Goal: Check status: Check status

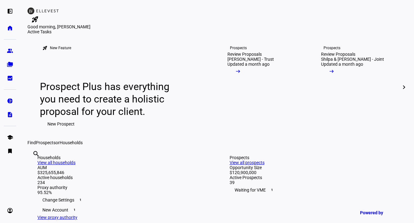
click at [17, 63] on div "left_panel_open home Home Advisors group Prospects folder_copy Households bid_l…" at bounding box center [10, 111] width 20 height 223
click at [13, 63] on link "folder_copy Households" at bounding box center [10, 64] width 12 height 12
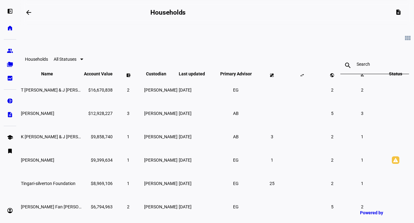
click at [356, 64] on input at bounding box center [374, 64] width 36 height 5
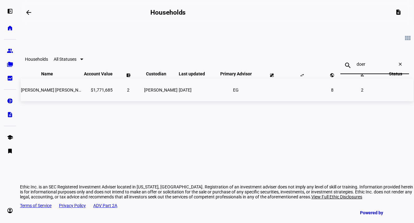
type input "doer"
click at [75, 93] on span "[PERSON_NAME] [PERSON_NAME] Doer [PERSON_NAME] & [PERSON_NAME]" at bounding box center [95, 90] width 148 height 5
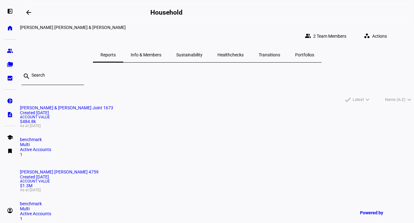
click at [181, 175] on div "Created [DATE]" at bounding box center [217, 177] width 394 height 5
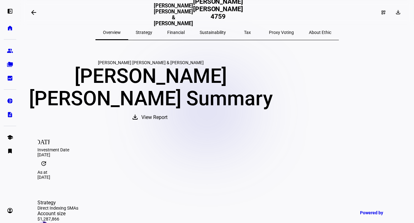
click at [201, 31] on span "Sustainability" at bounding box center [213, 32] width 26 height 4
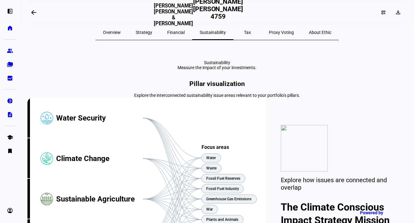
click at [269, 36] on span "Proxy Voting" at bounding box center [281, 32] width 25 height 15
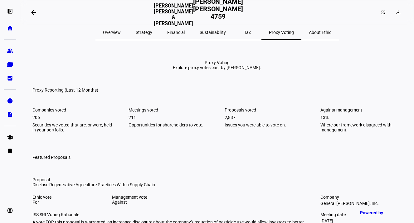
drag, startPoint x: 218, startPoint y: 32, endPoint x: 213, endPoint y: 52, distance: 20.0
click at [218, 32] on span "Sustainability" at bounding box center [213, 32] width 26 height 4
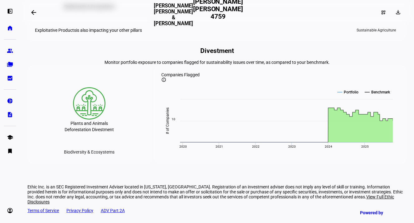
scroll to position [1224, 0]
